Goal: Task Accomplishment & Management: Use online tool/utility

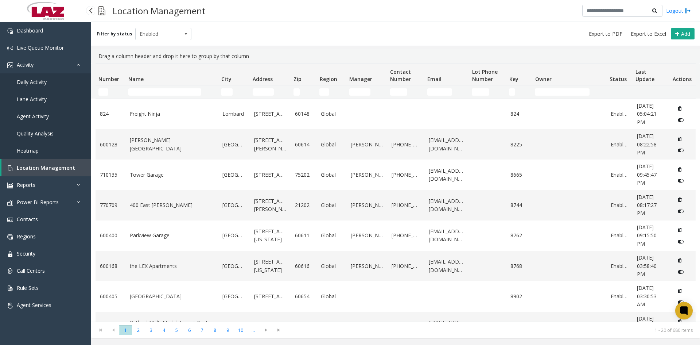
click at [42, 81] on span "Daily Activity" at bounding box center [32, 81] width 30 height 7
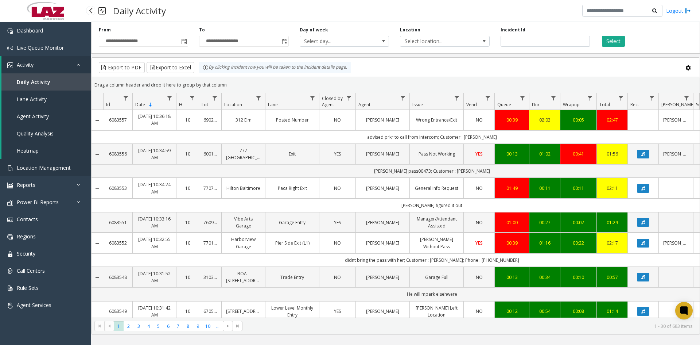
click at [37, 169] on span "Location Management" at bounding box center [44, 167] width 54 height 7
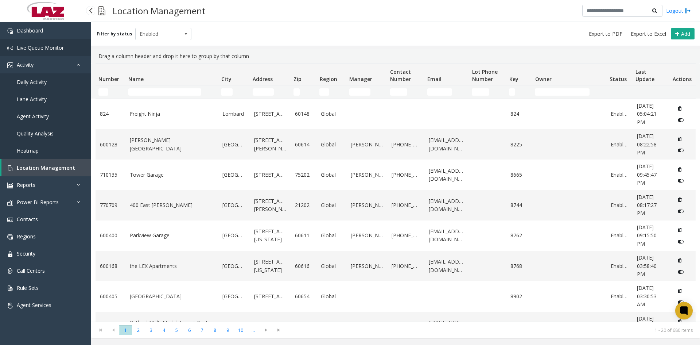
click at [39, 49] on span "Live Queue Monitor" at bounding box center [40, 47] width 47 height 7
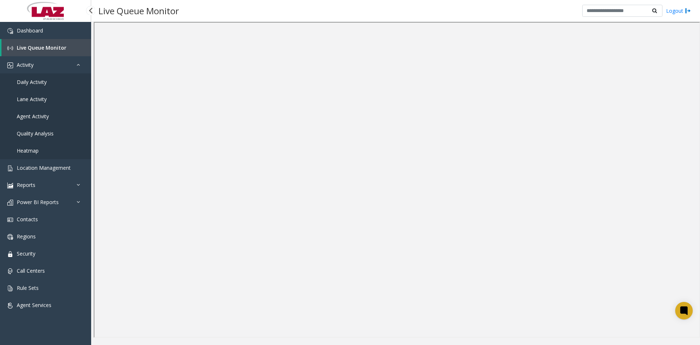
click at [26, 80] on span "Daily Activity" at bounding box center [32, 81] width 30 height 7
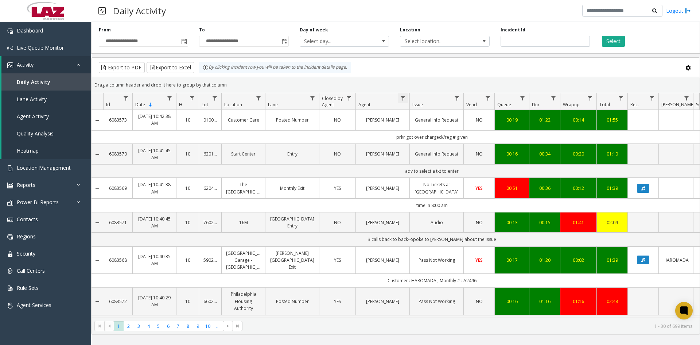
click at [403, 96] on span "Data table" at bounding box center [403, 98] width 6 height 6
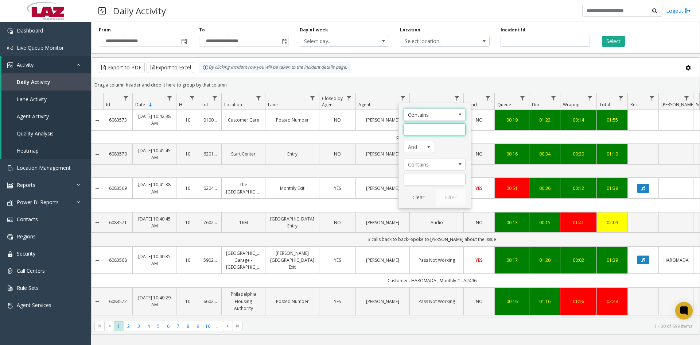
click at [418, 131] on input "Agent Filter" at bounding box center [435, 129] width 62 height 12
type input "********"
click at [451, 203] on button "Filter" at bounding box center [451, 197] width 30 height 16
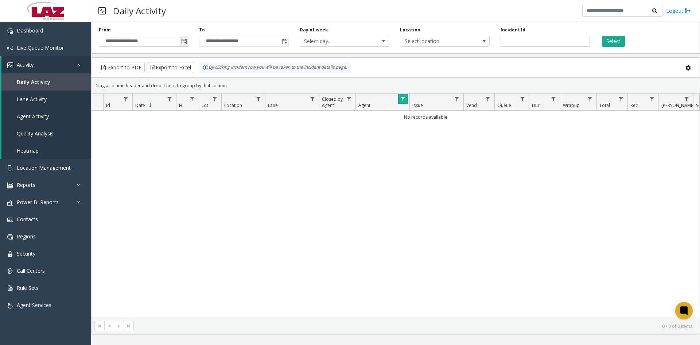
click at [182, 42] on span "Toggle popup" at bounding box center [184, 42] width 6 height 6
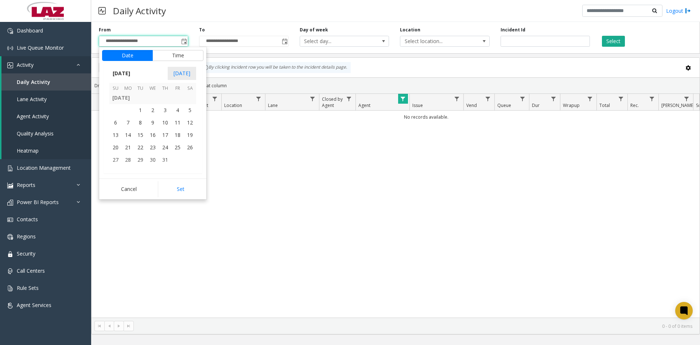
scroll to position [130724, 0]
click at [139, 121] on span "1" at bounding box center [140, 122] width 12 height 12
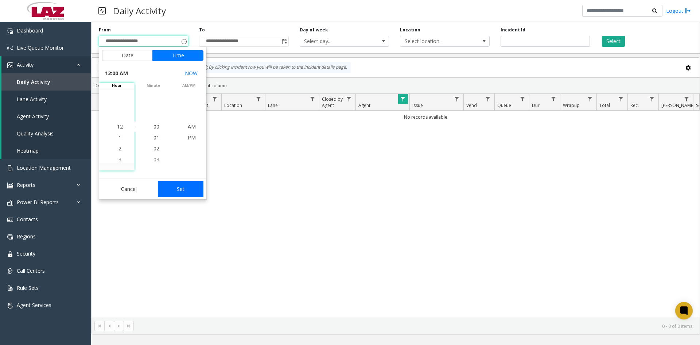
click at [179, 192] on button "Set" at bounding box center [181, 189] width 46 height 16
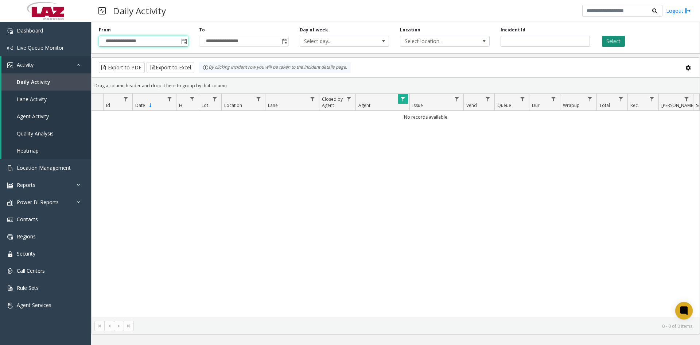
click at [615, 40] on button "Select" at bounding box center [613, 41] width 23 height 11
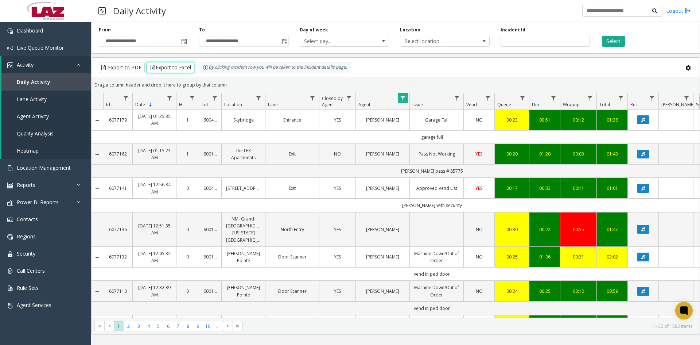
drag, startPoint x: 167, startPoint y: 68, endPoint x: 467, endPoint y: 64, distance: 300.2
click at [467, 64] on div "Export to PDF Export to Excel By clicking Incident row you will be taken to the…" at bounding box center [396, 67] width 596 height 11
click at [184, 43] on span "Toggle popup" at bounding box center [184, 42] width 6 height 6
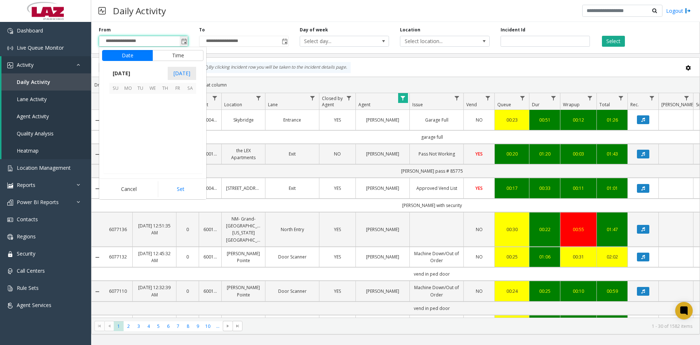
scroll to position [130834, 0]
click at [175, 101] on span "1" at bounding box center [177, 100] width 12 height 12
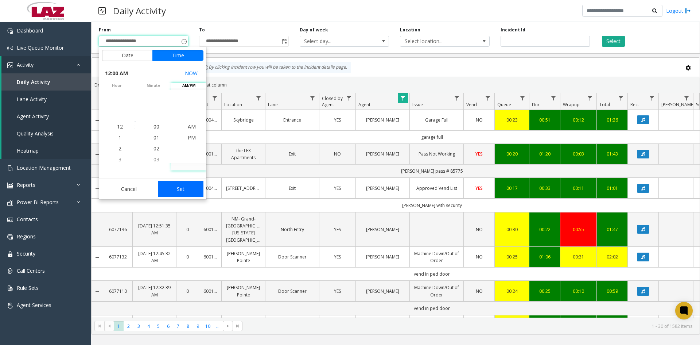
click at [182, 190] on button "Set" at bounding box center [181, 189] width 46 height 16
type input "**********"
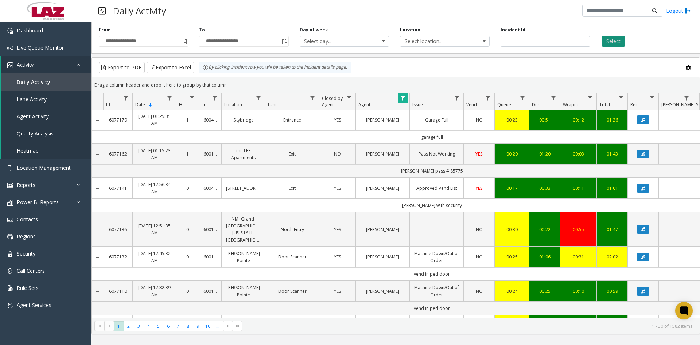
click at [612, 43] on button "Select" at bounding box center [613, 41] width 23 height 11
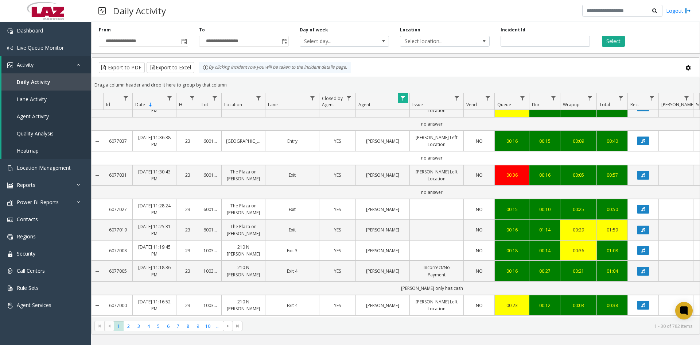
scroll to position [620, 0]
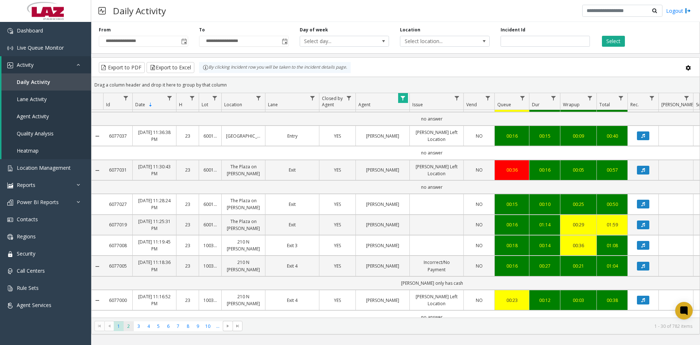
click at [129, 325] on span "2" at bounding box center [129, 326] width 10 height 10
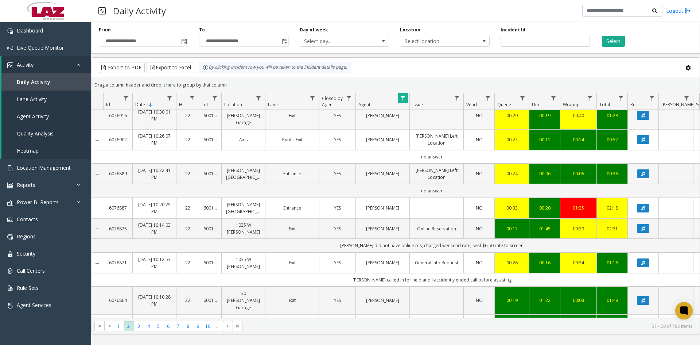
scroll to position [182, 0]
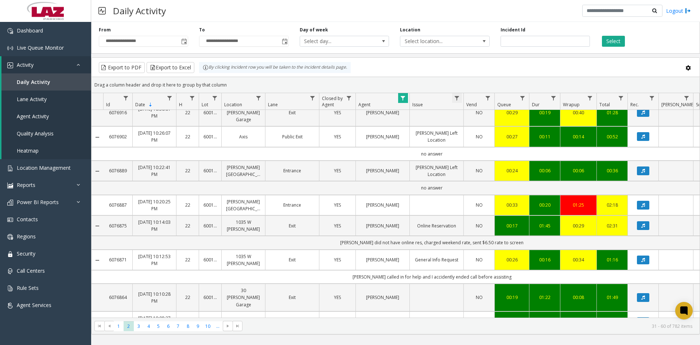
click at [456, 97] on span "Data table" at bounding box center [457, 98] width 6 height 6
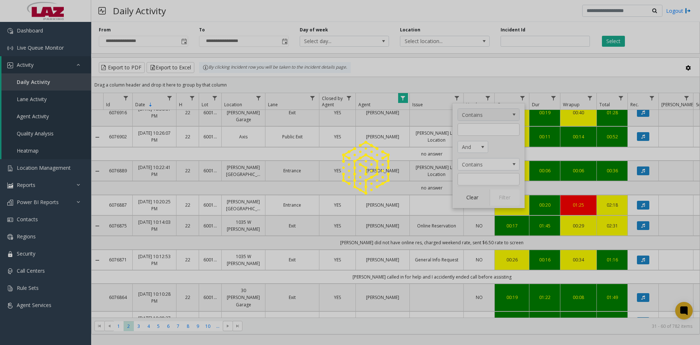
click at [515, 115] on div at bounding box center [350, 172] width 700 height 345
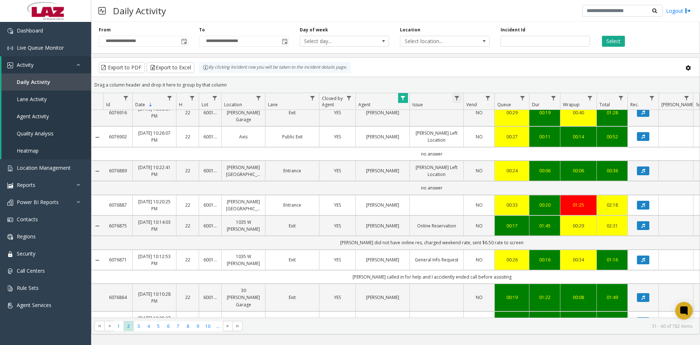
click at [458, 97] on span "Data table" at bounding box center [457, 98] width 6 height 6
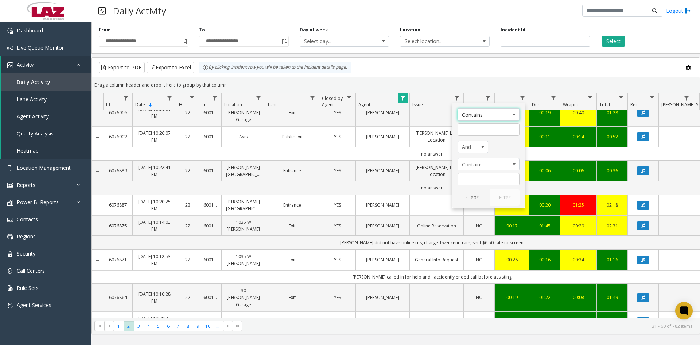
click at [514, 115] on span "Issue Filter Operators" at bounding box center [514, 115] width 6 height 6
click at [479, 181] on li "Is empty" at bounding box center [489, 180] width 60 height 10
click at [618, 40] on button "Select" at bounding box center [613, 41] width 23 height 11
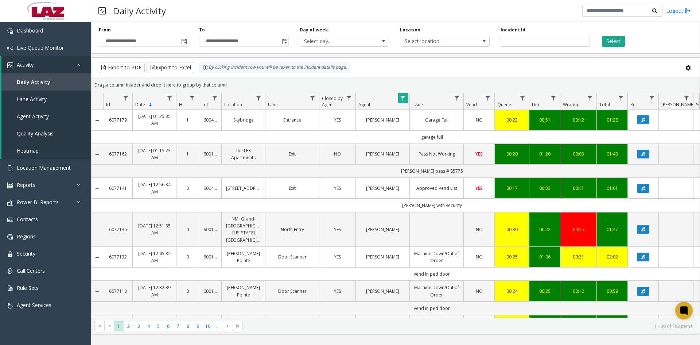
click at [458, 98] on span "Data table" at bounding box center [457, 98] width 6 height 6
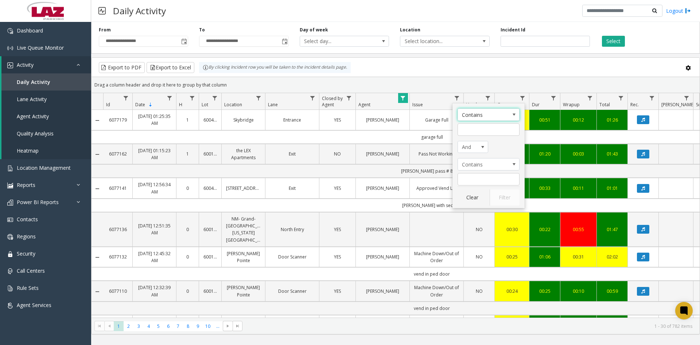
click at [513, 116] on span "Issue Filter Operators" at bounding box center [514, 115] width 6 height 6
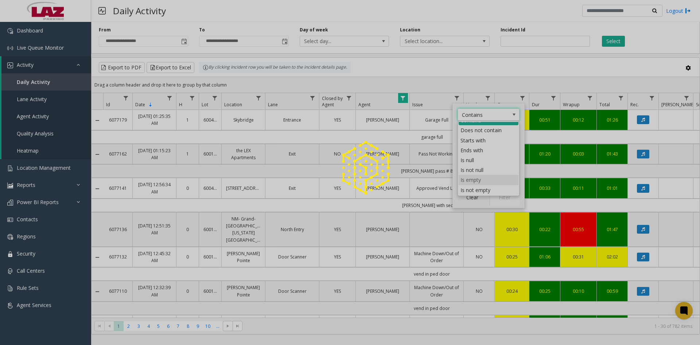
click at [471, 180] on div at bounding box center [350, 172] width 700 height 345
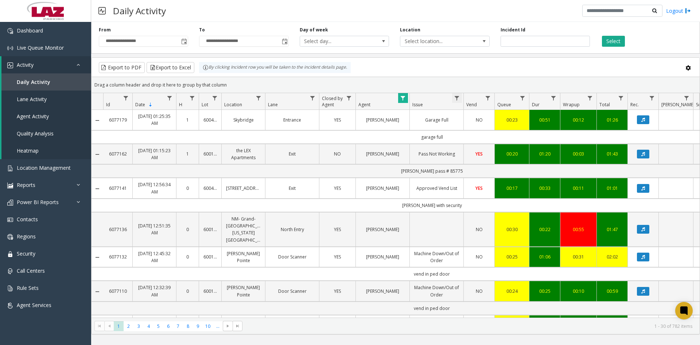
click at [456, 98] on span "Data table" at bounding box center [457, 98] width 6 height 6
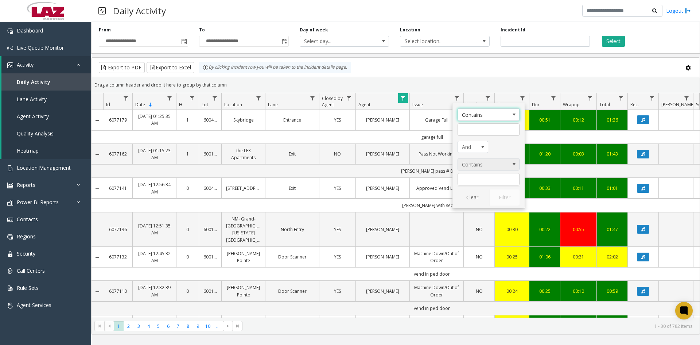
click at [513, 165] on span "Issue Filter Operators" at bounding box center [514, 164] width 6 height 6
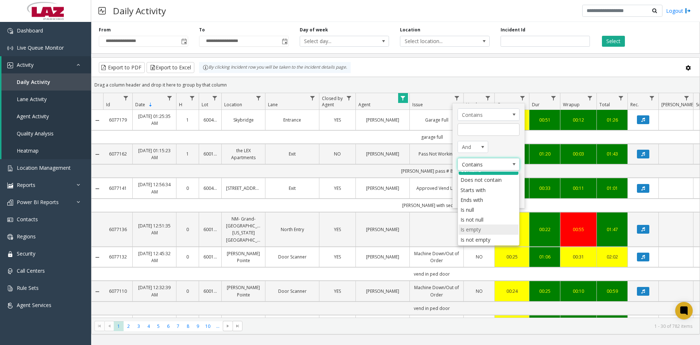
click at [481, 229] on li "Is empty" at bounding box center [489, 229] width 60 height 10
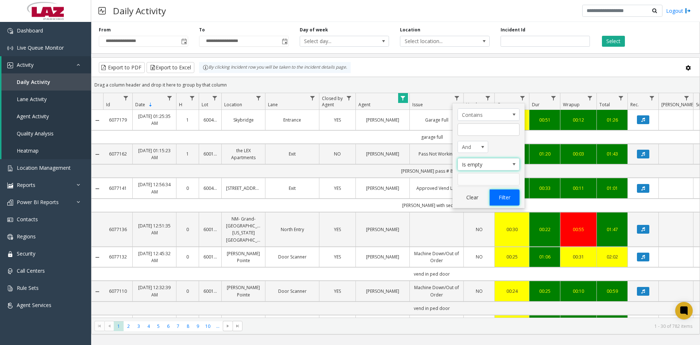
click at [502, 196] on button "Filter" at bounding box center [505, 197] width 30 height 16
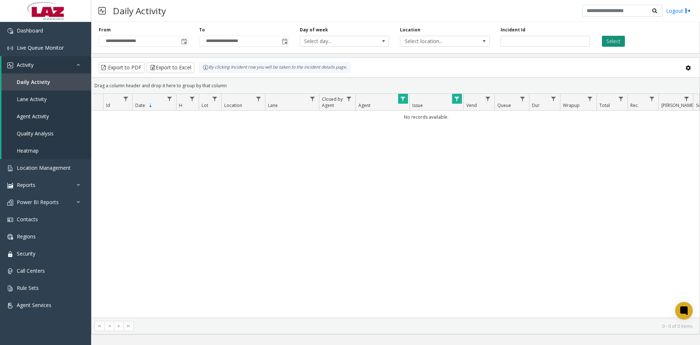
click at [610, 40] on button "Select" at bounding box center [613, 41] width 23 height 11
click at [456, 99] on span "Data table" at bounding box center [457, 99] width 6 height 6
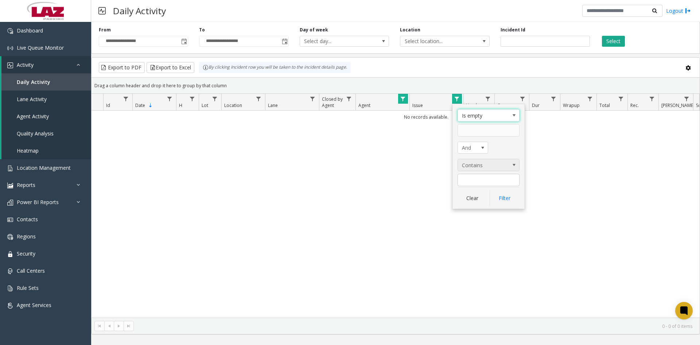
click at [515, 164] on span "Issue Filter Operators" at bounding box center [514, 165] width 6 height 6
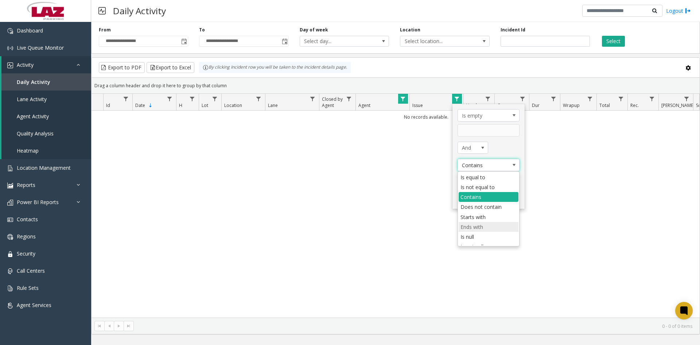
scroll to position [26, 0]
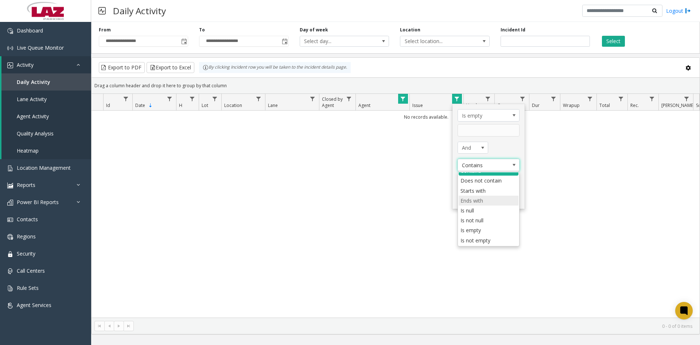
click at [473, 229] on li "Is empty" at bounding box center [489, 230] width 60 height 10
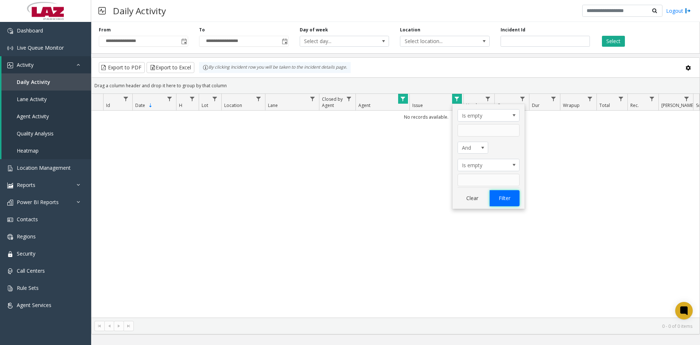
click at [503, 197] on button "Filter" at bounding box center [505, 198] width 30 height 16
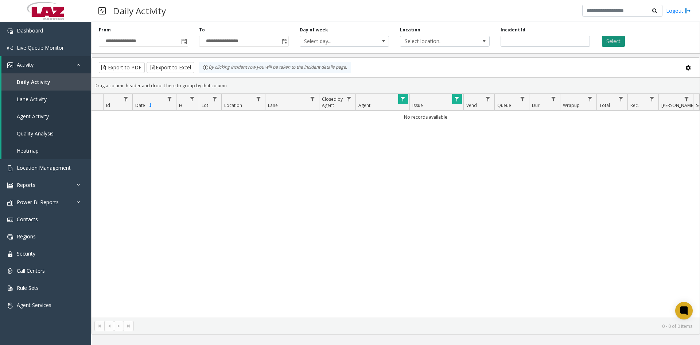
click at [615, 42] on button "Select" at bounding box center [613, 41] width 23 height 11
click at [455, 103] on link "Data table" at bounding box center [457, 99] width 10 height 10
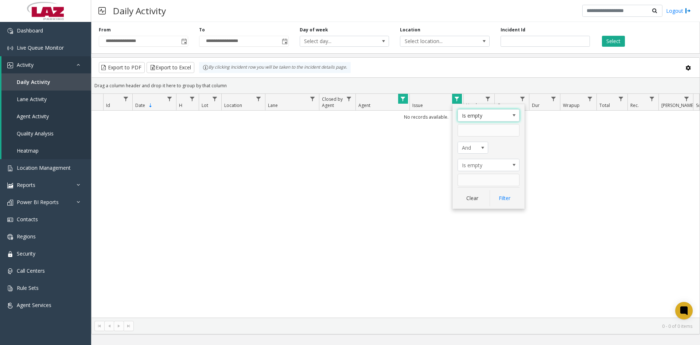
click at [512, 113] on span "Issue Filter Operators" at bounding box center [514, 115] width 6 height 6
click at [489, 126] on li "Is equal to" at bounding box center [489, 128] width 60 height 10
click at [503, 196] on button "Filter" at bounding box center [505, 198] width 30 height 16
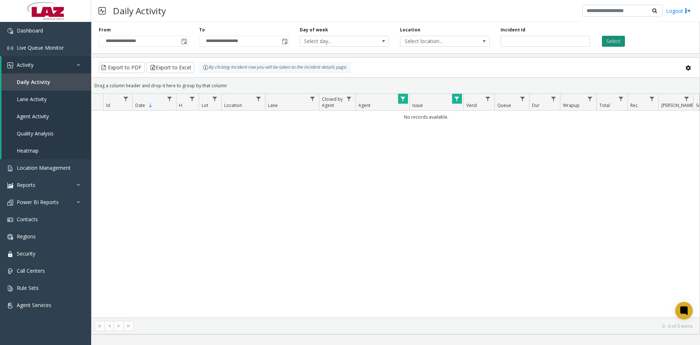
click at [606, 42] on button "Select" at bounding box center [613, 41] width 23 height 11
click at [37, 62] on link "Activity" at bounding box center [46, 64] width 90 height 17
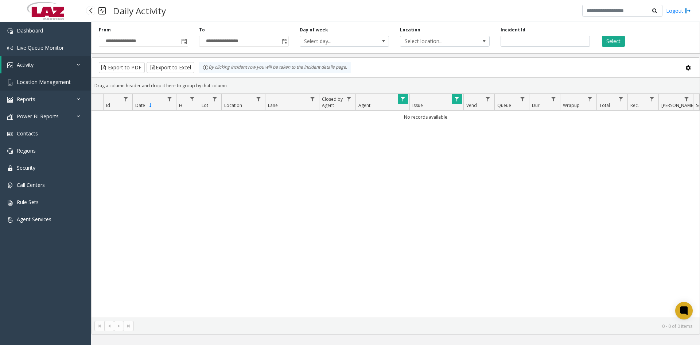
click at [40, 83] on span "Location Management" at bounding box center [44, 81] width 54 height 7
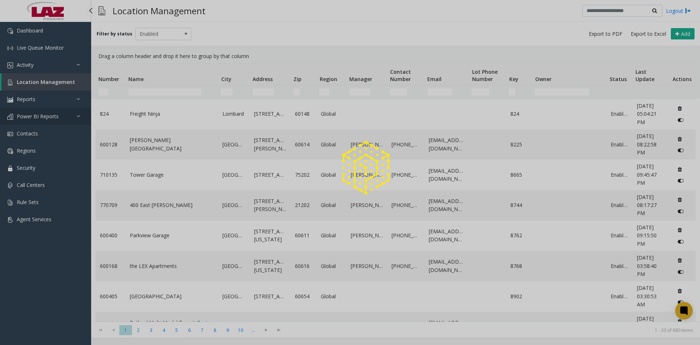
click at [33, 118] on div at bounding box center [350, 172] width 700 height 345
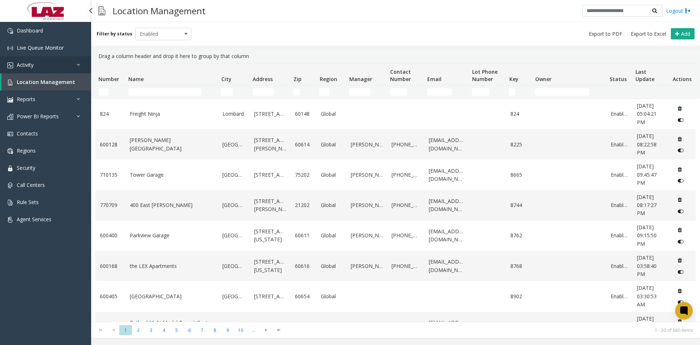
click at [28, 66] on span "Activity" at bounding box center [25, 64] width 17 height 7
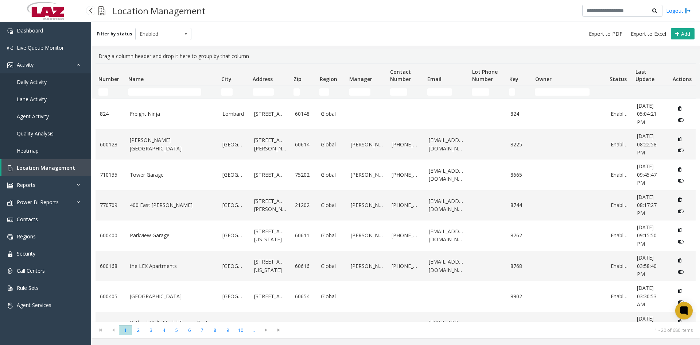
click at [43, 86] on link "Daily Activity" at bounding box center [45, 81] width 91 height 17
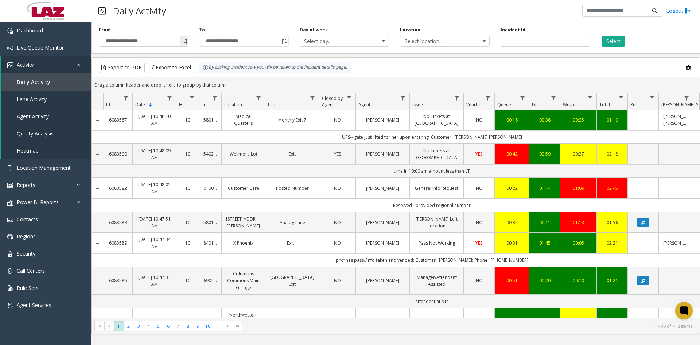
click at [182, 42] on span "Toggle popup" at bounding box center [184, 42] width 6 height 6
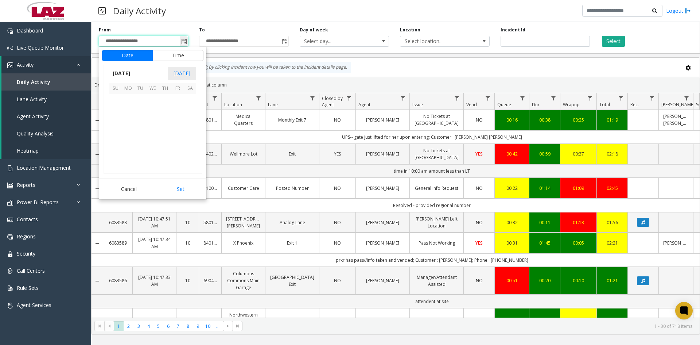
scroll to position [130834, 0]
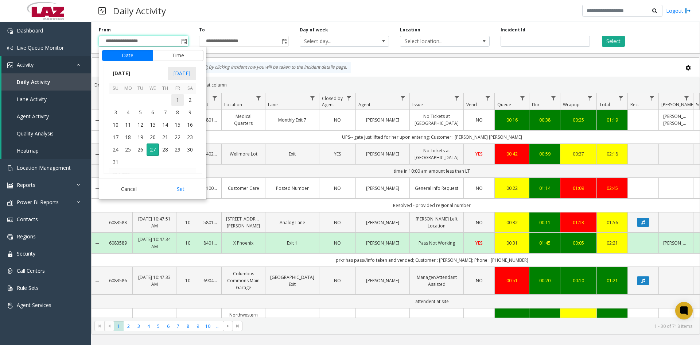
click at [175, 98] on span "1" at bounding box center [177, 100] width 12 height 12
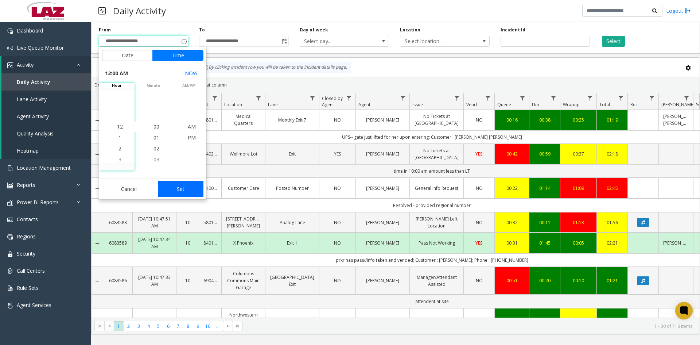
click at [178, 189] on button "Set" at bounding box center [181, 189] width 46 height 16
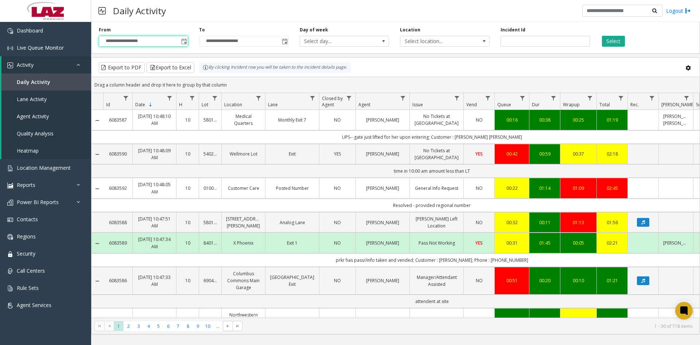
type input "**********"
click at [405, 98] on span "Data table" at bounding box center [403, 98] width 6 height 6
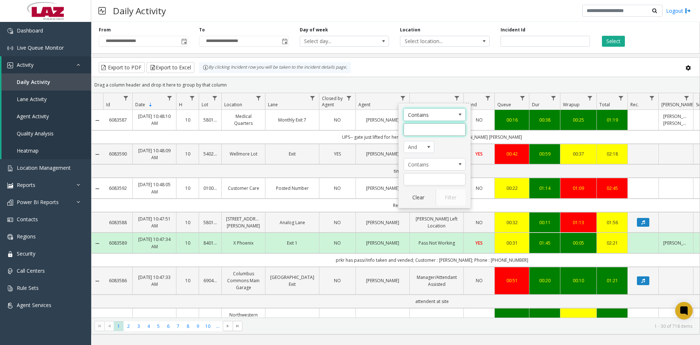
click at [422, 129] on input "Agent Filter" at bounding box center [435, 129] width 62 height 12
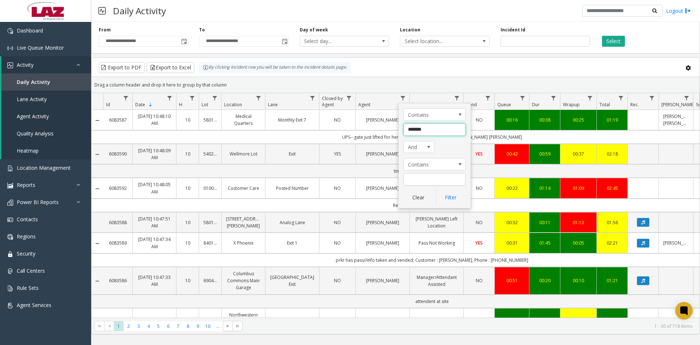
type input "********"
click button "Filter" at bounding box center [451, 197] width 30 height 16
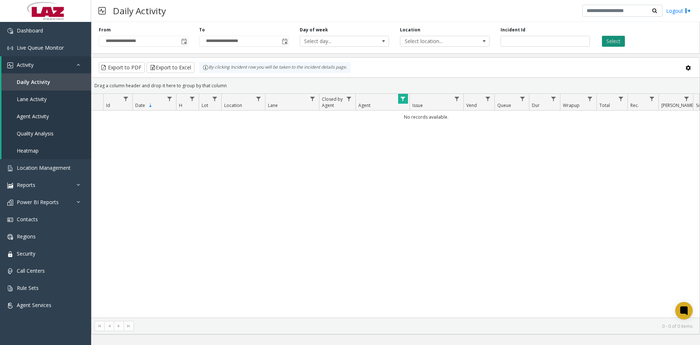
click at [620, 39] on button "Select" at bounding box center [613, 41] width 23 height 11
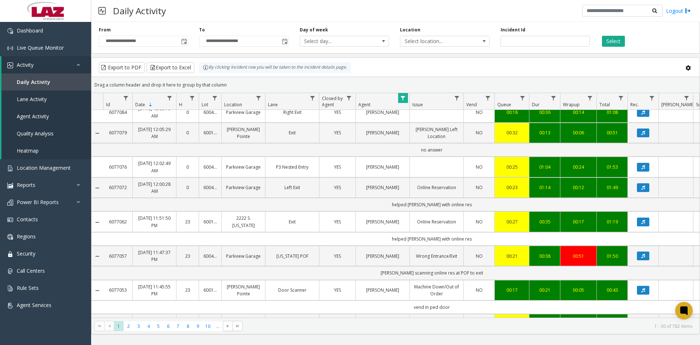
scroll to position [474, 0]
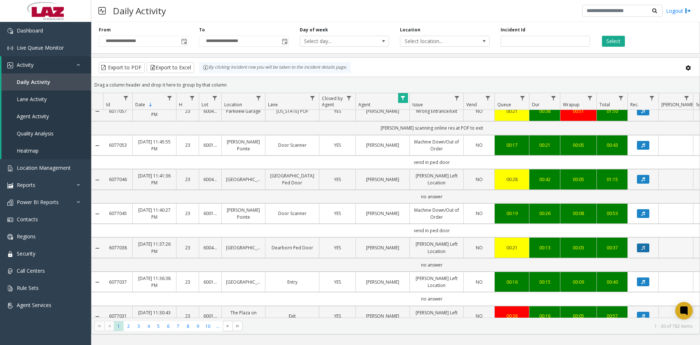
click at [644, 245] on icon "Data table" at bounding box center [644, 247] width 4 height 4
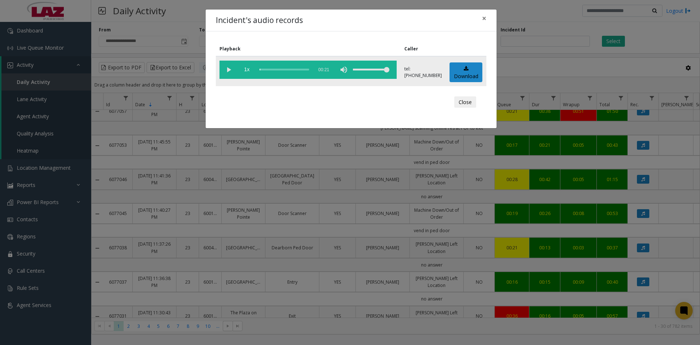
click at [229, 71] on vg-play-pause at bounding box center [229, 70] width 18 height 18
click at [268, 70] on div "scrub bar" at bounding box center [285, 70] width 50 height 18
click at [273, 69] on div "scrub bar" at bounding box center [285, 70] width 50 height 18
click at [279, 71] on div "scrub bar" at bounding box center [285, 70] width 50 height 18
click at [282, 67] on div "scrub bar" at bounding box center [285, 70] width 50 height 18
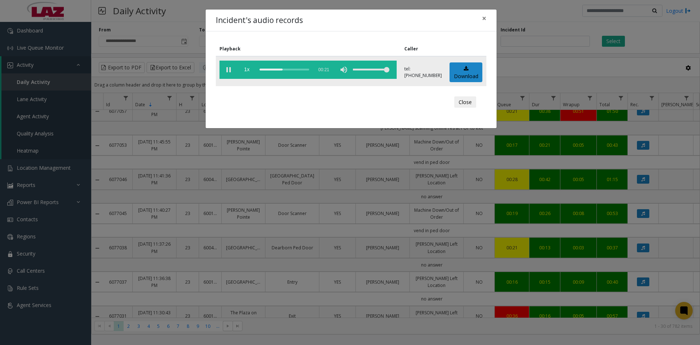
click at [292, 69] on div "scrub bar" at bounding box center [285, 70] width 50 height 18
click at [287, 70] on div "scrub bar" at bounding box center [285, 70] width 50 height 18
click at [286, 69] on div "scrub bar" at bounding box center [285, 70] width 50 height 18
click at [482, 18] on span "×" at bounding box center [484, 18] width 4 height 10
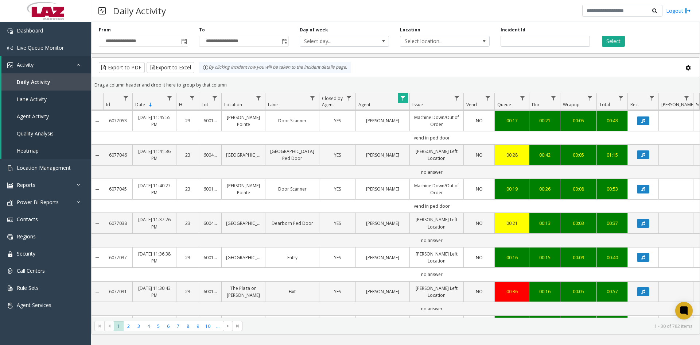
scroll to position [511, 0]
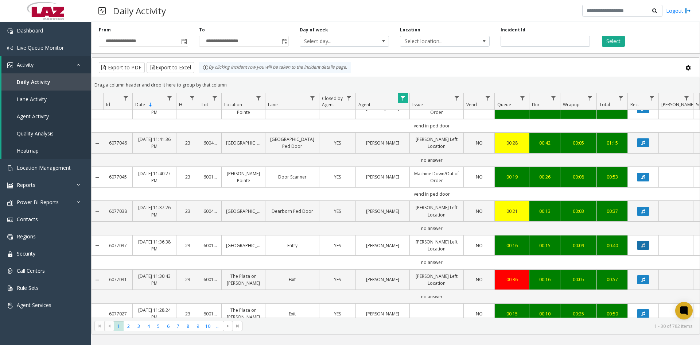
click at [643, 243] on icon "Data table" at bounding box center [644, 245] width 4 height 4
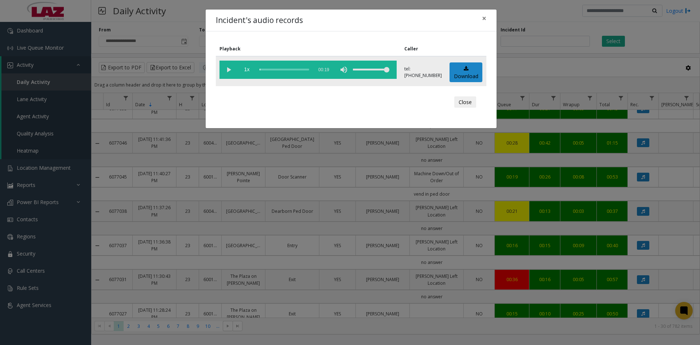
click at [231, 70] on vg-play-pause at bounding box center [229, 70] width 18 height 18
drag, startPoint x: 259, startPoint y: 70, endPoint x: 270, endPoint y: 70, distance: 10.2
click at [270, 70] on vg-controls "1x 00:19" at bounding box center [308, 70] width 177 height 18
click at [272, 69] on div "scrub bar" at bounding box center [285, 70] width 50 height 18
click at [275, 69] on div "scrub bar" at bounding box center [285, 70] width 50 height 18
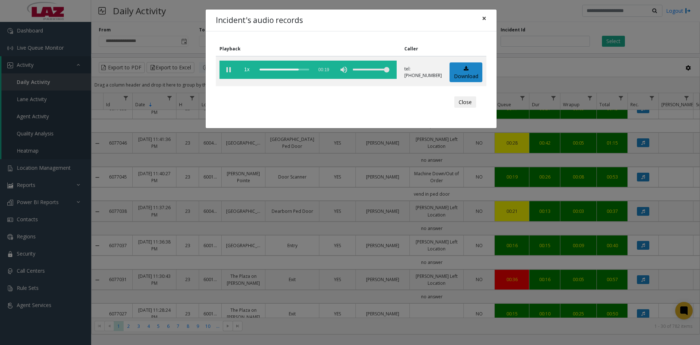
click at [485, 19] on span "×" at bounding box center [484, 18] width 4 height 10
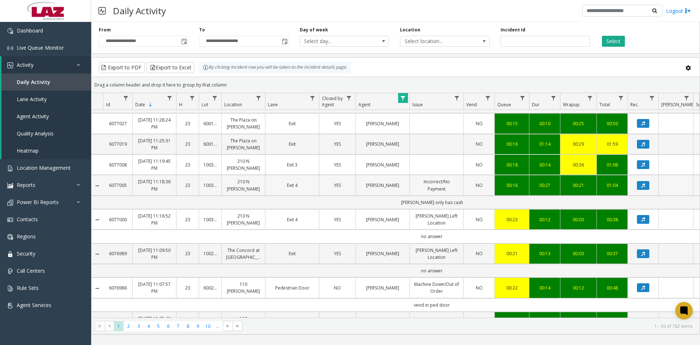
scroll to position [707, 0]
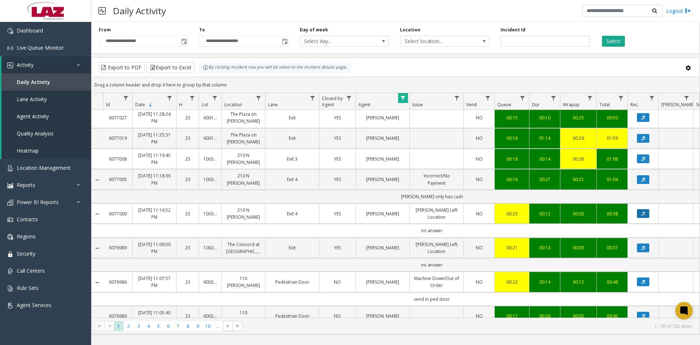
click at [642, 211] on icon "Data table" at bounding box center [644, 213] width 4 height 4
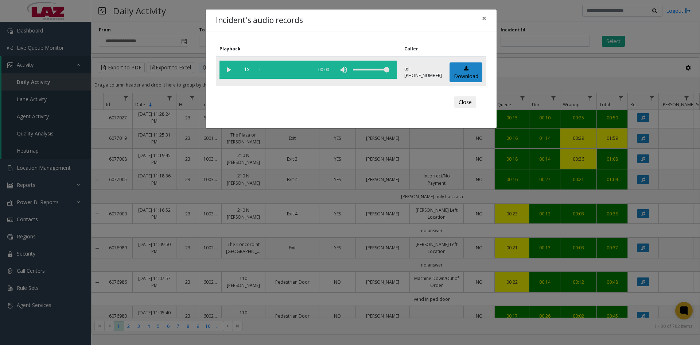
click at [225, 69] on vg-play-pause at bounding box center [229, 70] width 18 height 18
click at [268, 68] on div "scrub bar" at bounding box center [285, 70] width 50 height 18
click at [275, 68] on div "scrub bar" at bounding box center [285, 70] width 50 height 18
click at [282, 69] on div "scrub bar" at bounding box center [285, 70] width 50 height 18
click at [289, 69] on div "scrub bar" at bounding box center [285, 70] width 50 height 18
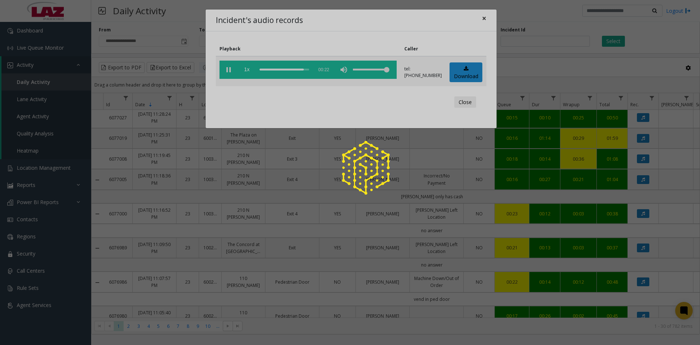
click at [486, 17] on div at bounding box center [350, 172] width 700 height 345
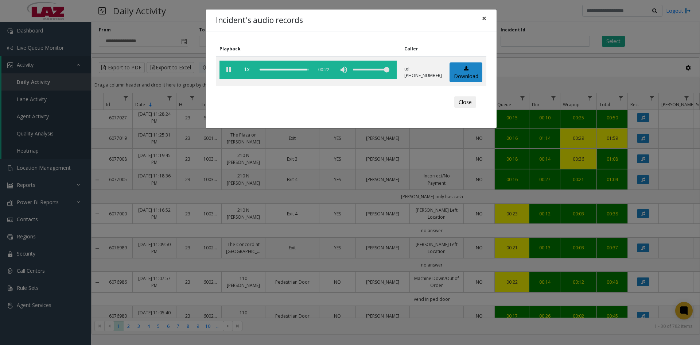
click at [483, 18] on span "×" at bounding box center [484, 18] width 4 height 10
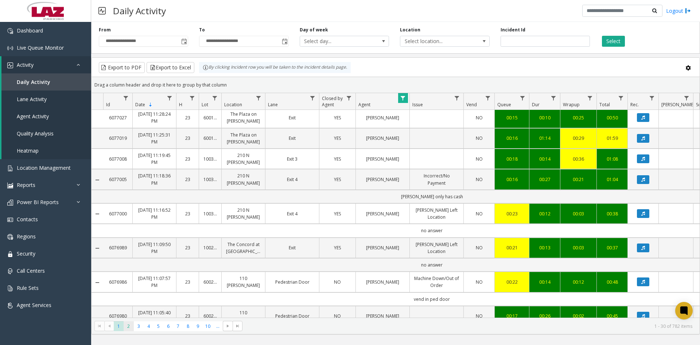
click at [130, 327] on span "2" at bounding box center [129, 326] width 10 height 10
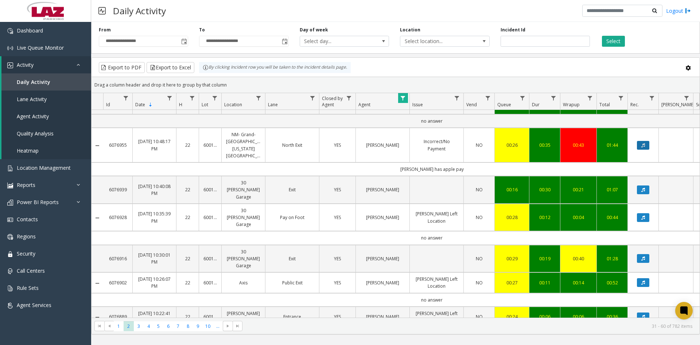
click at [640, 142] on button "Data table" at bounding box center [643, 145] width 12 height 9
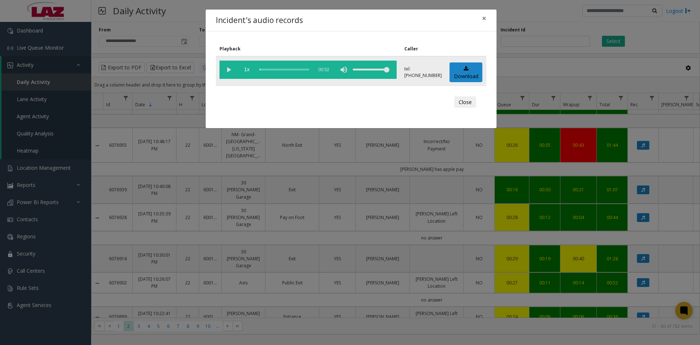
click at [228, 69] on vg-play-pause at bounding box center [229, 70] width 18 height 18
click at [268, 67] on div "scrub bar" at bounding box center [285, 70] width 50 height 18
click at [277, 69] on div "scrub bar" at bounding box center [285, 70] width 50 height 18
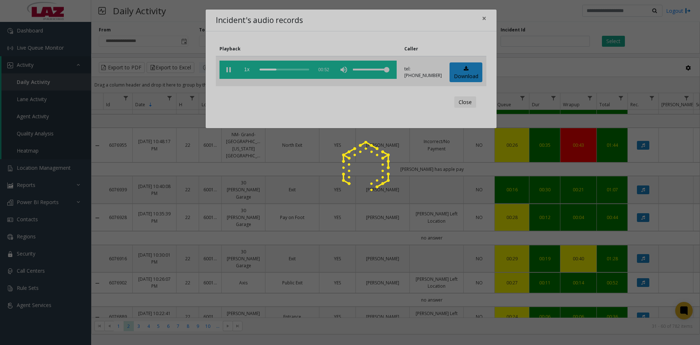
click at [282, 69] on div at bounding box center [350, 172] width 700 height 345
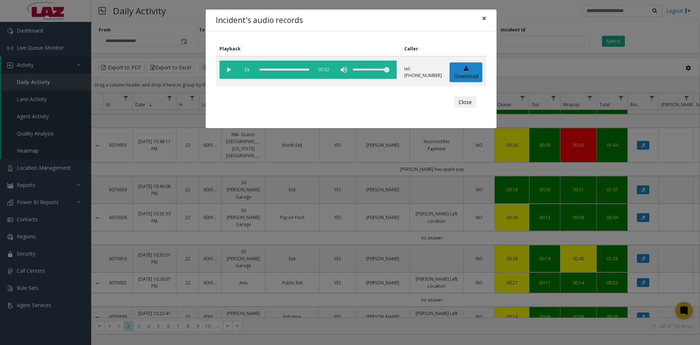
click at [485, 18] on span "×" at bounding box center [484, 18] width 4 height 10
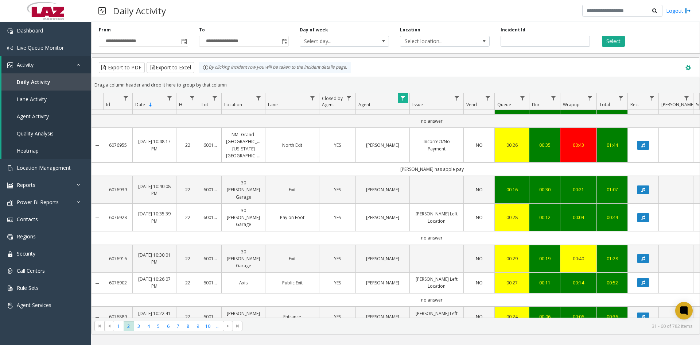
click at [689, 67] on span at bounding box center [688, 68] width 8 height 8
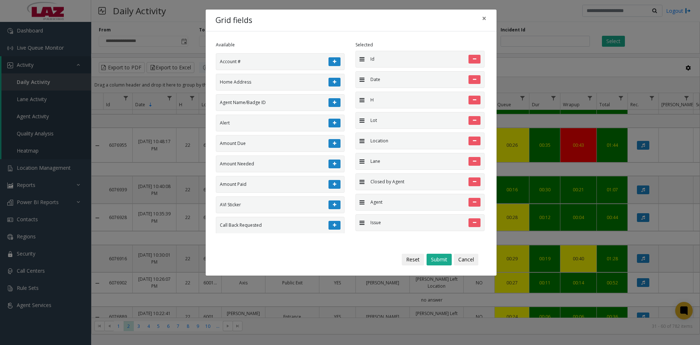
scroll to position [401, 0]
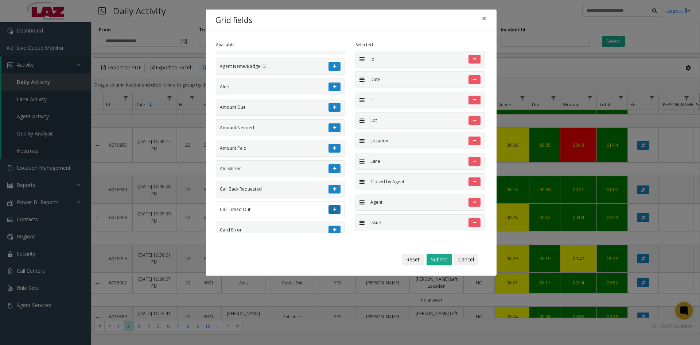
click at [329, 209] on button at bounding box center [335, 209] width 12 height 9
click at [435, 258] on button "Submit" at bounding box center [439, 260] width 25 height 12
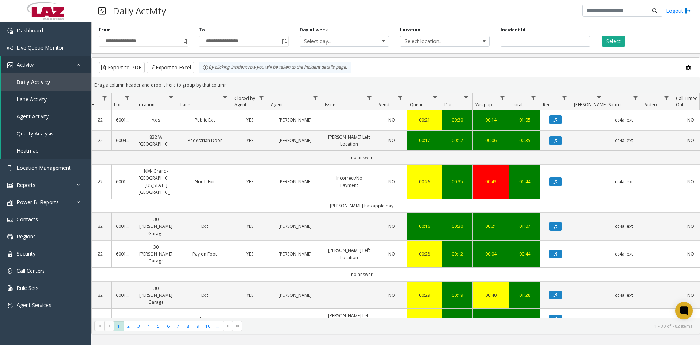
scroll to position [0, 96]
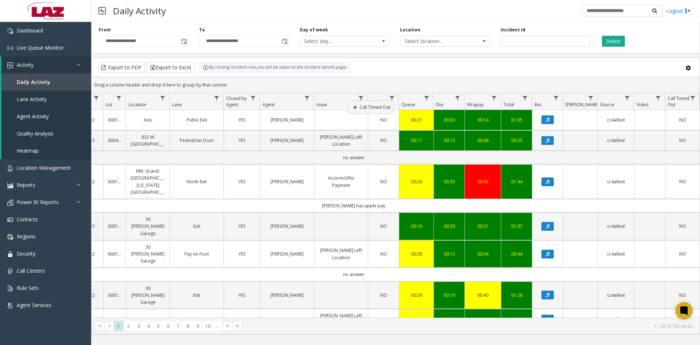
click at [348, 100] on tr "Id Date Sorted Descending H Lot Location Lane Closed by Agent Agent Issue Vend …" at bounding box center [348, 101] width 704 height 17
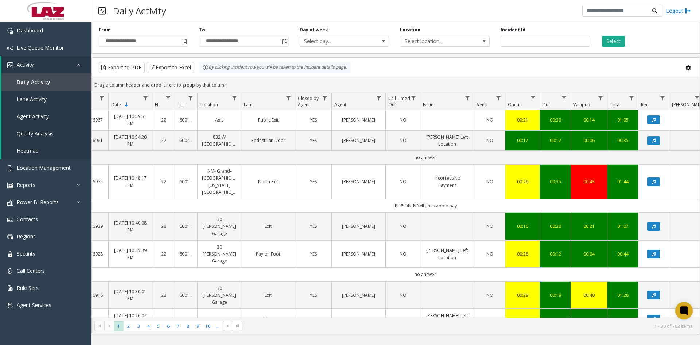
scroll to position [0, 0]
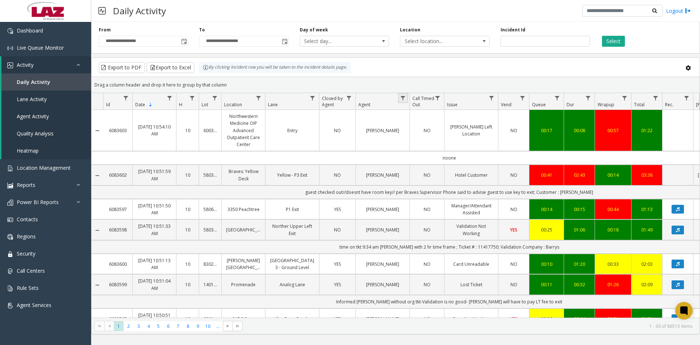
click at [403, 94] on link "Data table" at bounding box center [403, 98] width 10 height 10
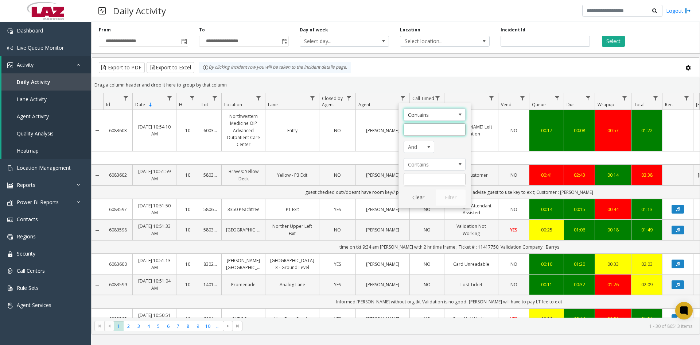
click at [416, 126] on input "Agent Filter" at bounding box center [435, 129] width 62 height 12
type input "********"
click button "Filter" at bounding box center [451, 197] width 30 height 16
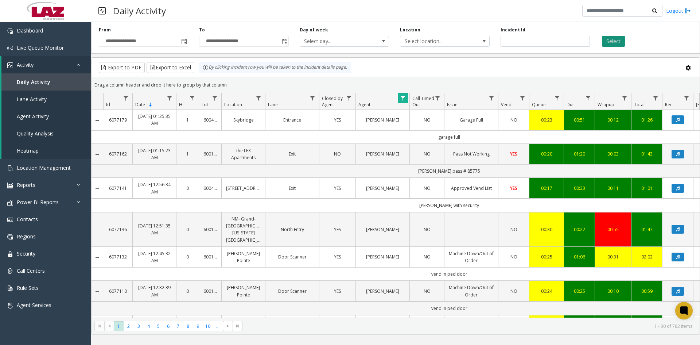
click at [615, 41] on button "Select" at bounding box center [613, 41] width 23 height 11
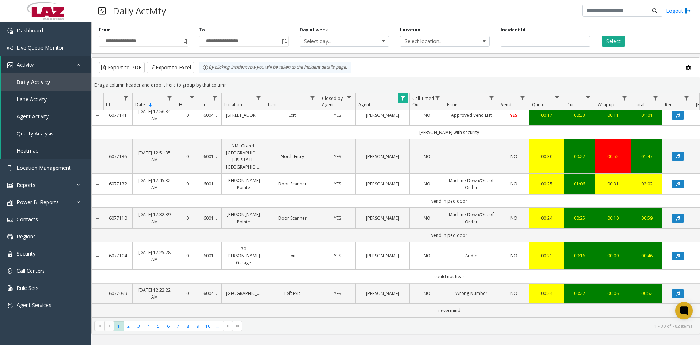
scroll to position [255, 0]
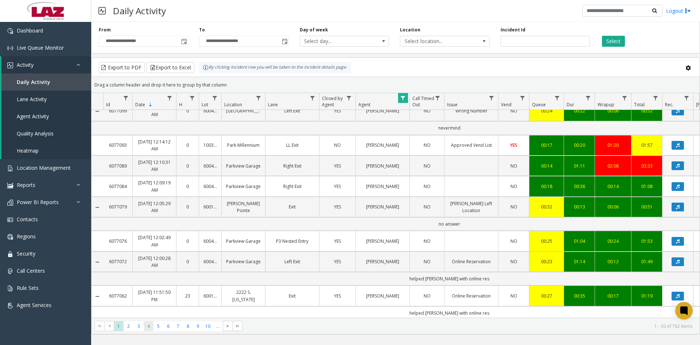
click at [144, 326] on span "4" at bounding box center [149, 326] width 10 height 10
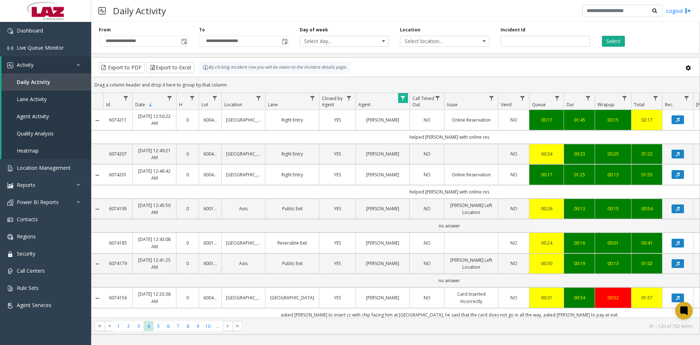
scroll to position [0, 42]
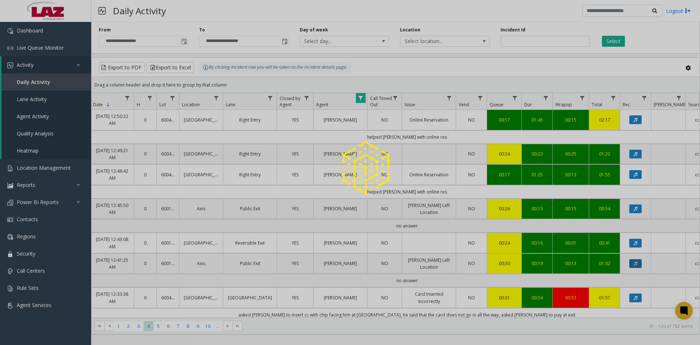
click at [637, 263] on div at bounding box center [350, 172] width 700 height 345
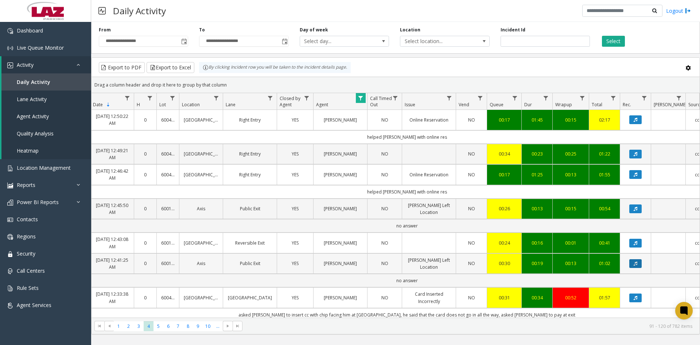
click at [637, 265] on icon "Data table" at bounding box center [636, 263] width 4 height 4
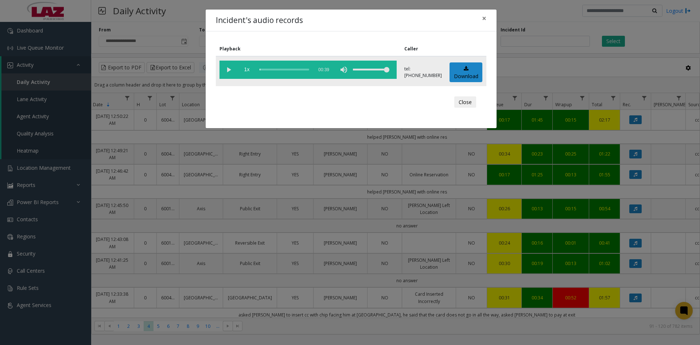
click at [229, 72] on vg-play-pause at bounding box center [229, 70] width 18 height 18
click at [267, 69] on div "scrub bar" at bounding box center [285, 70] width 50 height 18
click at [274, 69] on div "scrub bar" at bounding box center [285, 70] width 50 height 18
click at [279, 70] on div "scrub bar" at bounding box center [285, 70] width 50 height 18
click at [285, 69] on div "scrub bar" at bounding box center [285, 70] width 50 height 18
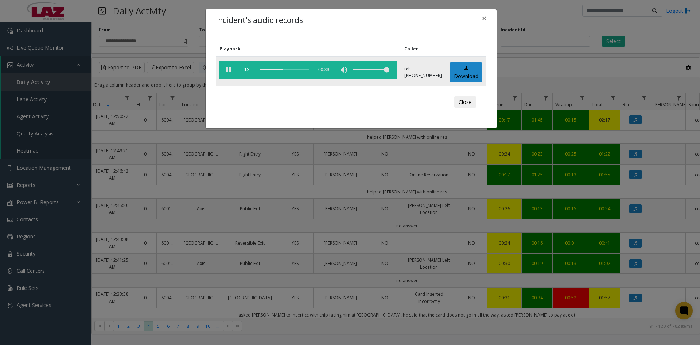
click at [293, 70] on div "scrub bar" at bounding box center [285, 70] width 50 height 18
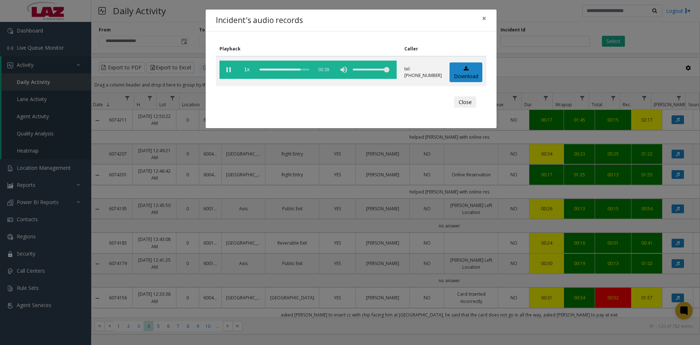
scroll to position [0, 42]
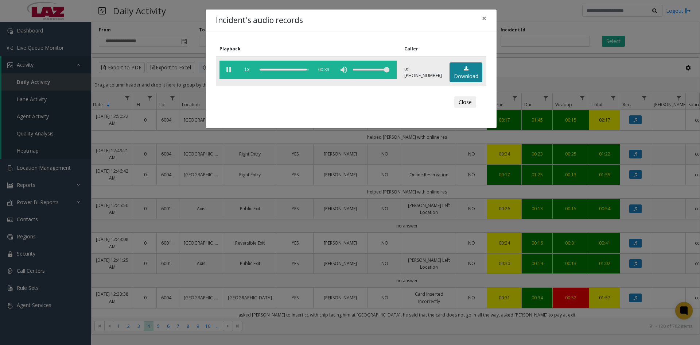
click at [464, 72] on link "Download" at bounding box center [466, 72] width 33 height 20
drag, startPoint x: 309, startPoint y: 314, endPoint x: 212, endPoint y: 313, distance: 97.0
click at [212, 314] on div "Incident's audio records × Playback Caller 1x 00:39 tel:0320749003 Download Clo…" at bounding box center [350, 172] width 700 height 345
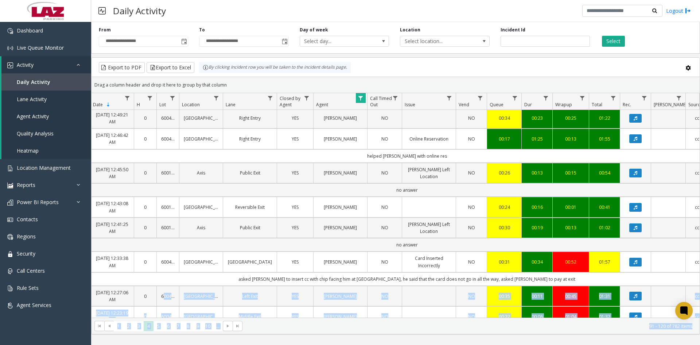
drag, startPoint x: 212, startPoint y: 313, endPoint x: 169, endPoint y: 319, distance: 43.5
click at [148, 313] on app-activity-grid "Export to PDF Export to Excel By clicking Incident row you will be taken to the…" at bounding box center [395, 195] width 609 height 277
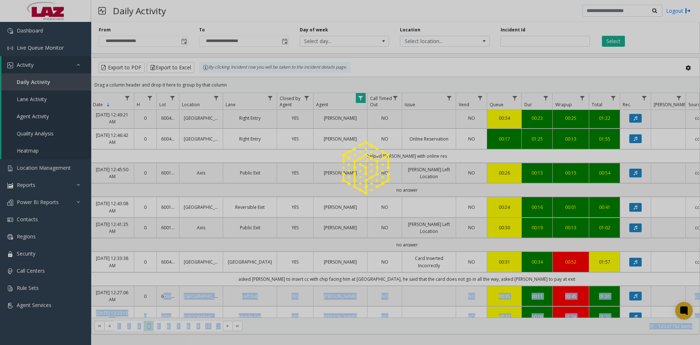
scroll to position [62, 42]
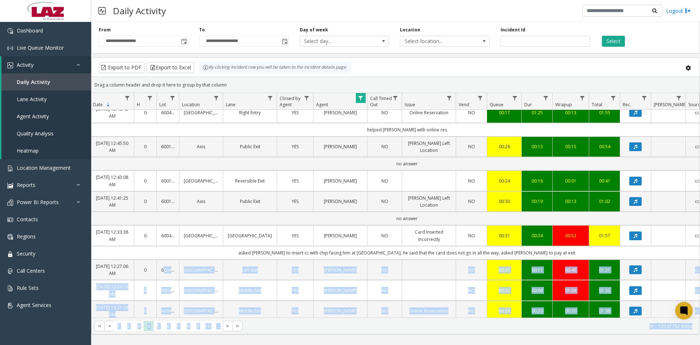
click at [629, 341] on div "**********" at bounding box center [395, 183] width 609 height 323
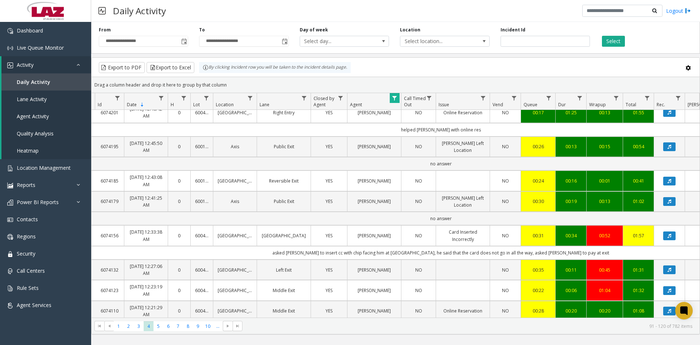
scroll to position [0, 9]
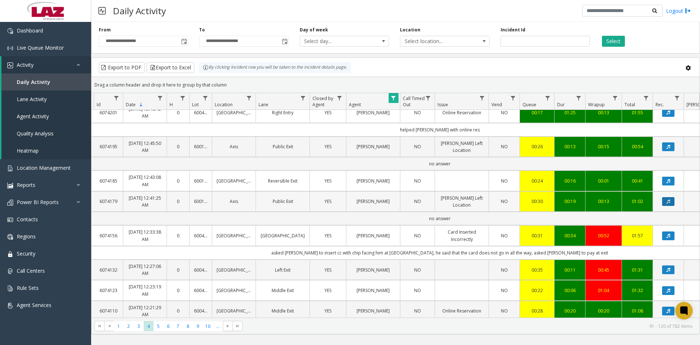
click at [670, 200] on icon "Data table" at bounding box center [669, 201] width 4 height 4
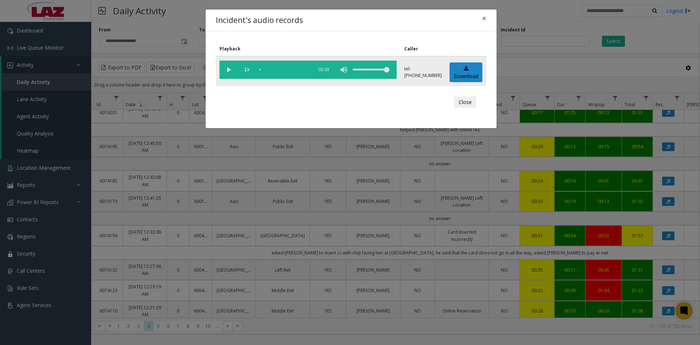
click at [228, 67] on vg-play-pause at bounding box center [229, 70] width 18 height 18
click at [268, 68] on div "scrub bar" at bounding box center [285, 70] width 50 height 18
click at [464, 68] on icon at bounding box center [466, 68] width 5 height 5
click at [484, 19] on span "×" at bounding box center [484, 18] width 4 height 10
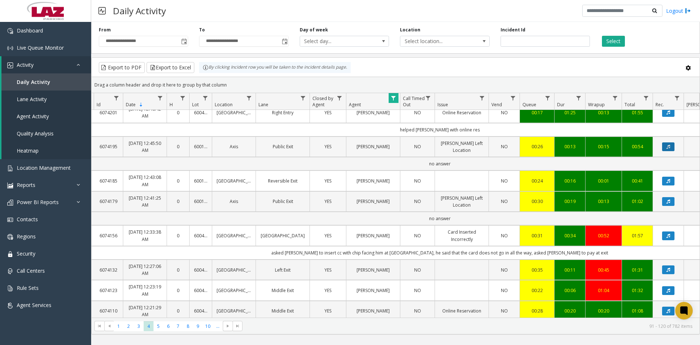
click at [666, 145] on button "Data table" at bounding box center [668, 146] width 12 height 9
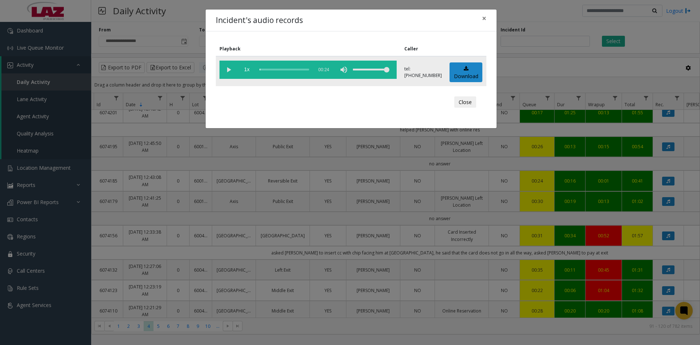
click at [225, 65] on vg-play-pause at bounding box center [229, 70] width 18 height 18
click at [267, 67] on div "scrub bar" at bounding box center [285, 70] width 50 height 18
click at [276, 71] on div "scrub bar" at bounding box center [285, 70] width 50 height 18
click at [280, 69] on div "scrub bar" at bounding box center [285, 70] width 50 height 18
click at [287, 69] on div "scrub bar" at bounding box center [285, 70] width 50 height 18
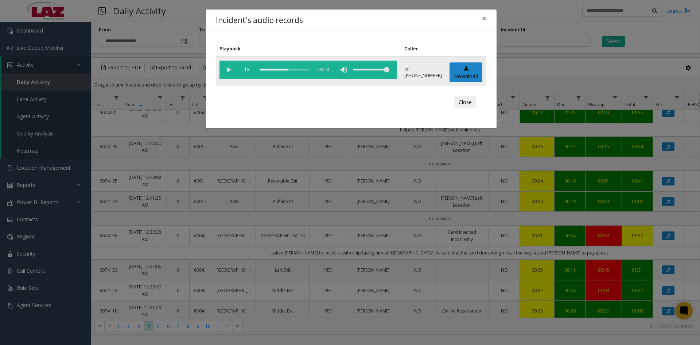
click at [283, 67] on div "scrub bar" at bounding box center [285, 70] width 50 height 18
click at [465, 74] on link "Download" at bounding box center [466, 72] width 33 height 20
click at [483, 18] on span "×" at bounding box center [484, 18] width 4 height 10
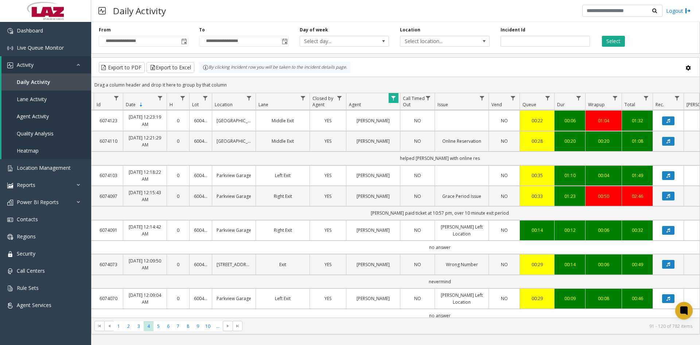
scroll to position [244, 9]
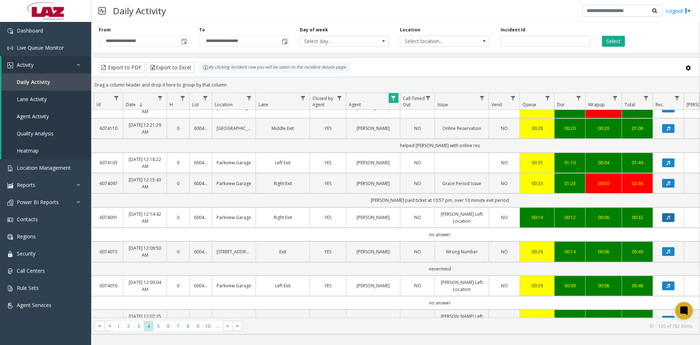
click at [669, 219] on icon "Data table" at bounding box center [669, 217] width 4 height 4
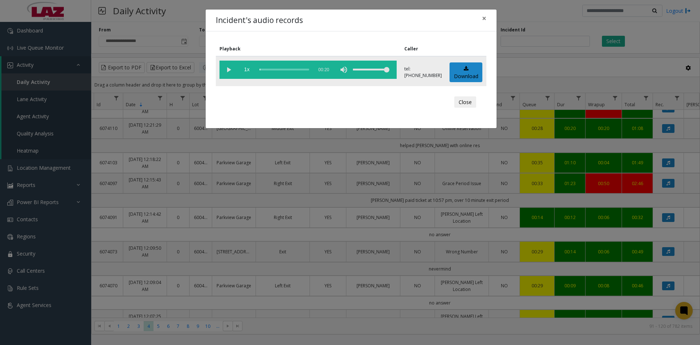
click at [227, 69] on vg-play-pause at bounding box center [229, 70] width 18 height 18
click at [273, 68] on div "scrub bar" at bounding box center [285, 70] width 50 height 18
click at [286, 69] on div "scrub bar" at bounding box center [285, 70] width 50 height 18
click at [277, 70] on div "scrub bar" at bounding box center [285, 70] width 50 height 18
click at [464, 74] on link "Download" at bounding box center [466, 72] width 33 height 20
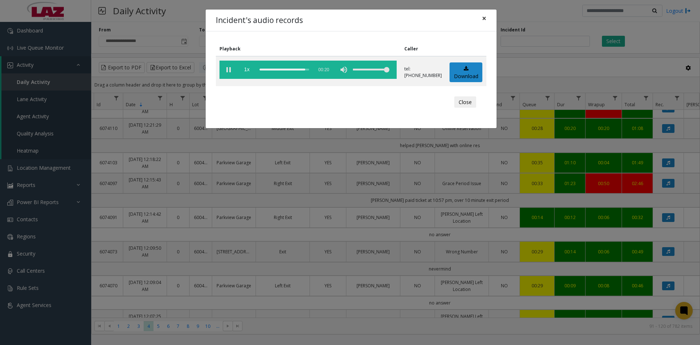
click at [486, 18] on span "×" at bounding box center [484, 18] width 4 height 10
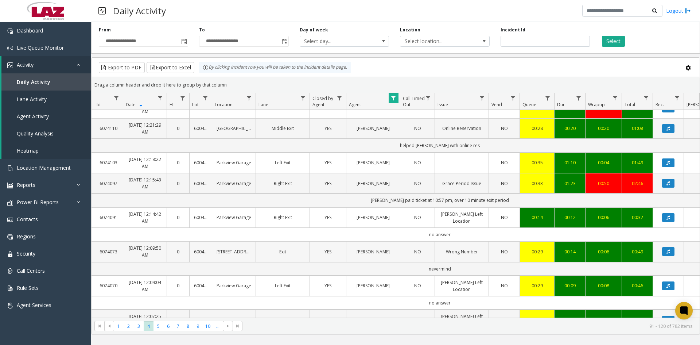
scroll to position [281, 9]
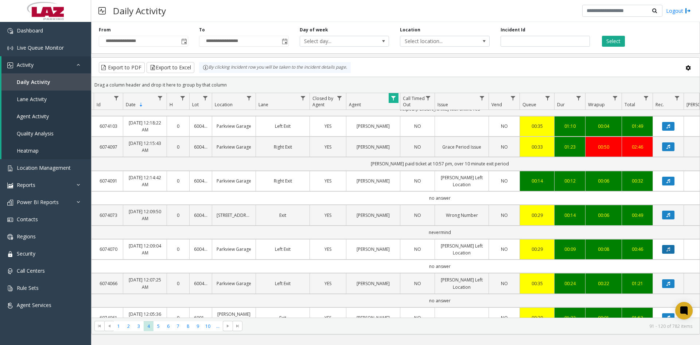
click at [666, 248] on button "Data table" at bounding box center [668, 249] width 12 height 9
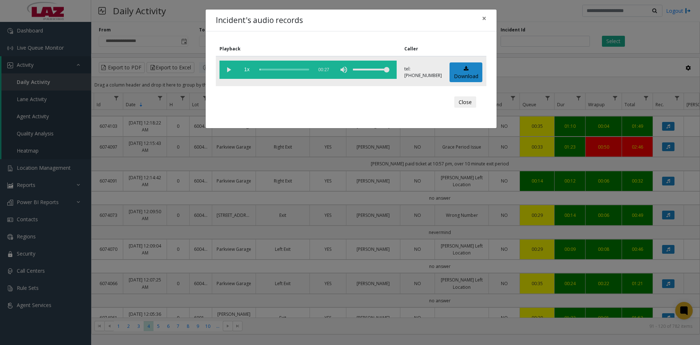
click at [223, 71] on vg-play-pause at bounding box center [229, 70] width 18 height 18
click at [484, 19] on span "×" at bounding box center [484, 18] width 4 height 10
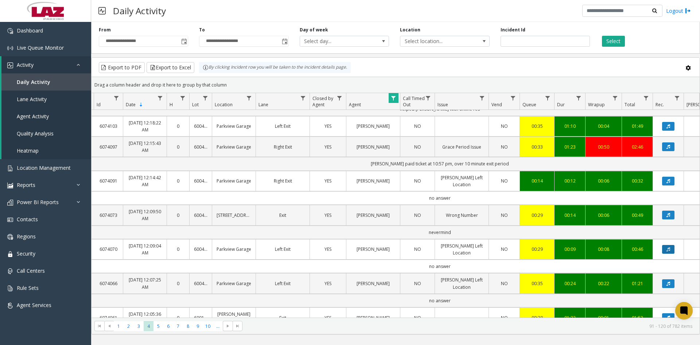
click at [667, 249] on icon "Data table" at bounding box center [669, 249] width 4 height 4
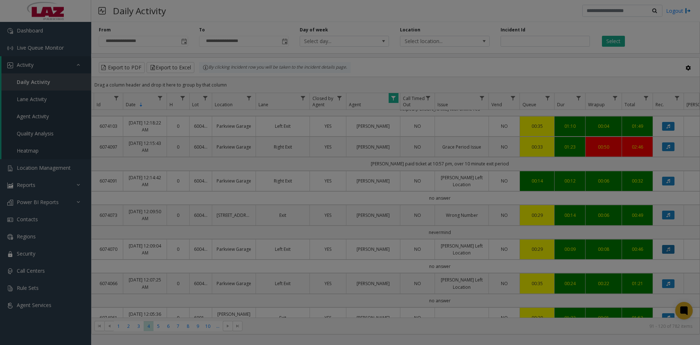
click at [667, 249] on body "**********" at bounding box center [350, 172] width 700 height 345
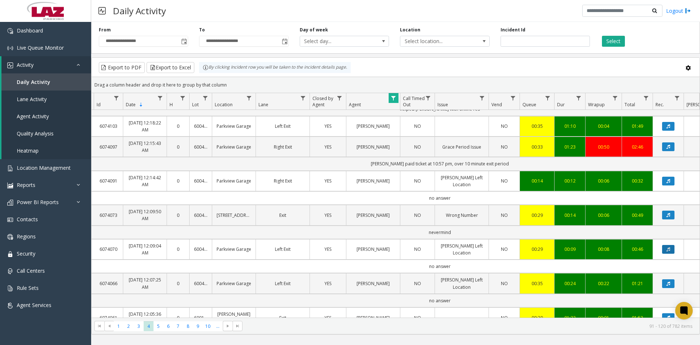
click at [667, 249] on icon "Data table" at bounding box center [669, 249] width 4 height 4
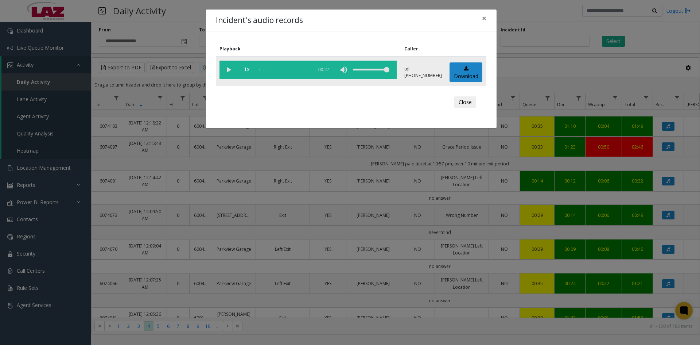
click at [228, 70] on vg-play-pause at bounding box center [229, 70] width 18 height 18
click at [300, 69] on div "scrub bar" at bounding box center [285, 70] width 50 height 18
click at [229, 67] on vg-play-pause at bounding box center [229, 70] width 18 height 18
click at [282, 69] on div "scrub bar" at bounding box center [285, 70] width 50 height 18
click at [484, 20] on span "×" at bounding box center [484, 18] width 4 height 10
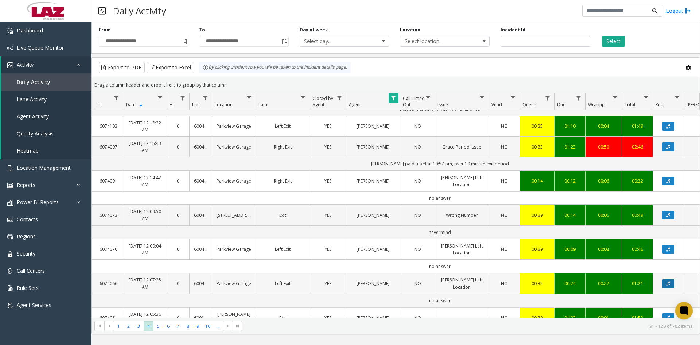
click at [668, 284] on icon "Data table" at bounding box center [669, 283] width 4 height 4
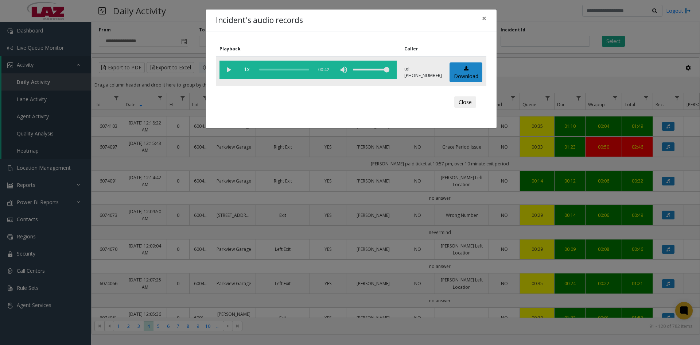
click at [228, 71] on vg-play-pause at bounding box center [229, 70] width 18 height 18
click at [461, 77] on link "Download" at bounding box center [466, 72] width 33 height 20
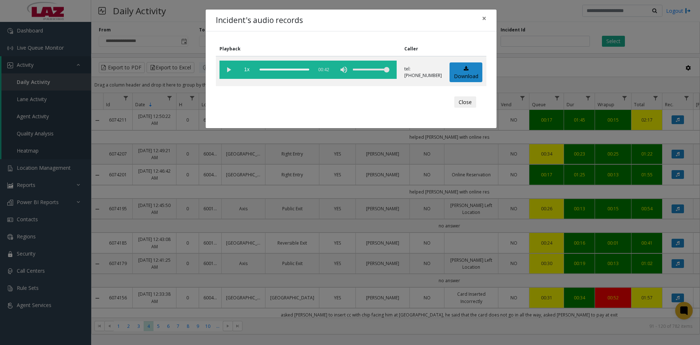
scroll to position [281, 9]
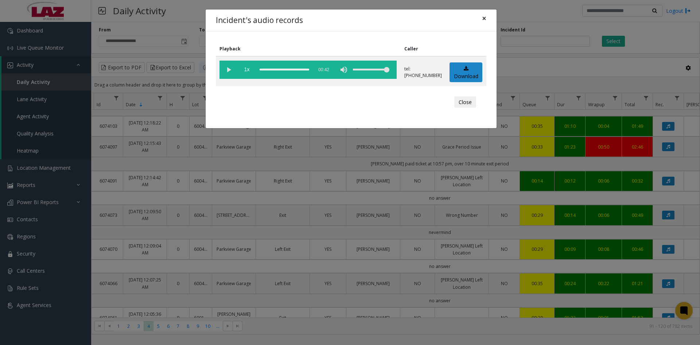
click at [488, 14] on button "×" at bounding box center [484, 18] width 15 height 18
